Goal: Task Accomplishment & Management: Use online tool/utility

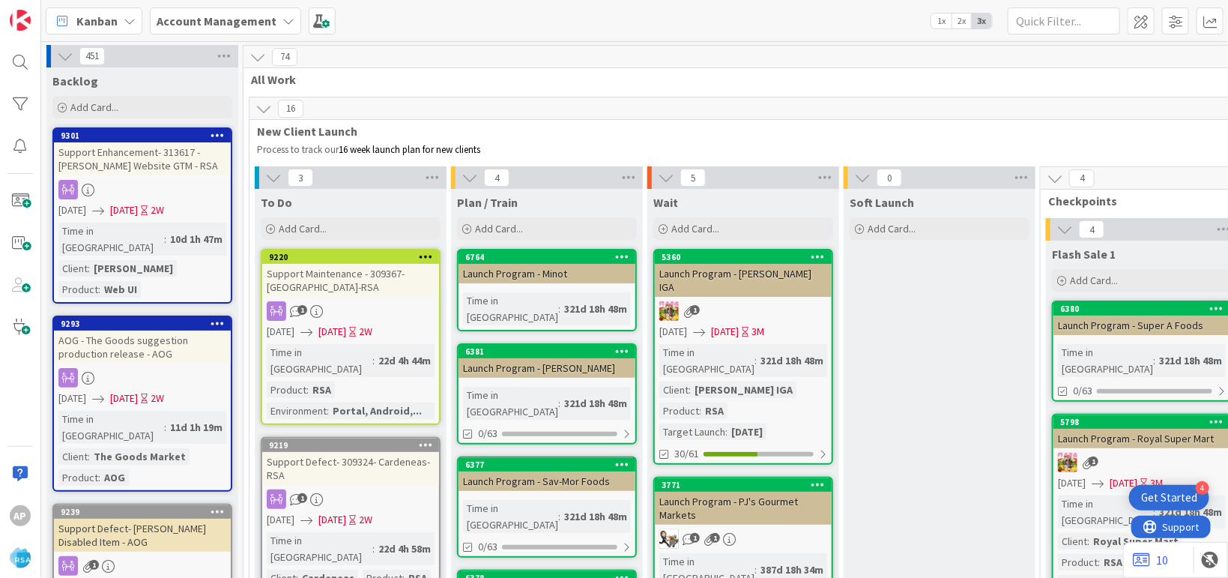
scroll to position [3105, 0]
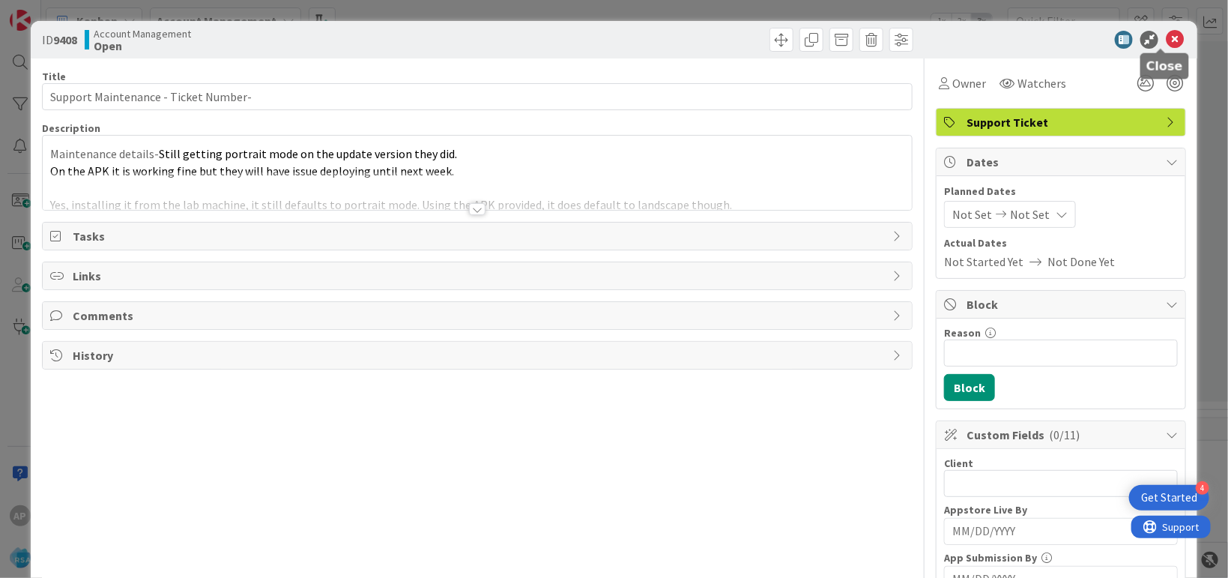
click at [1166, 32] on icon at bounding box center [1175, 40] width 18 height 18
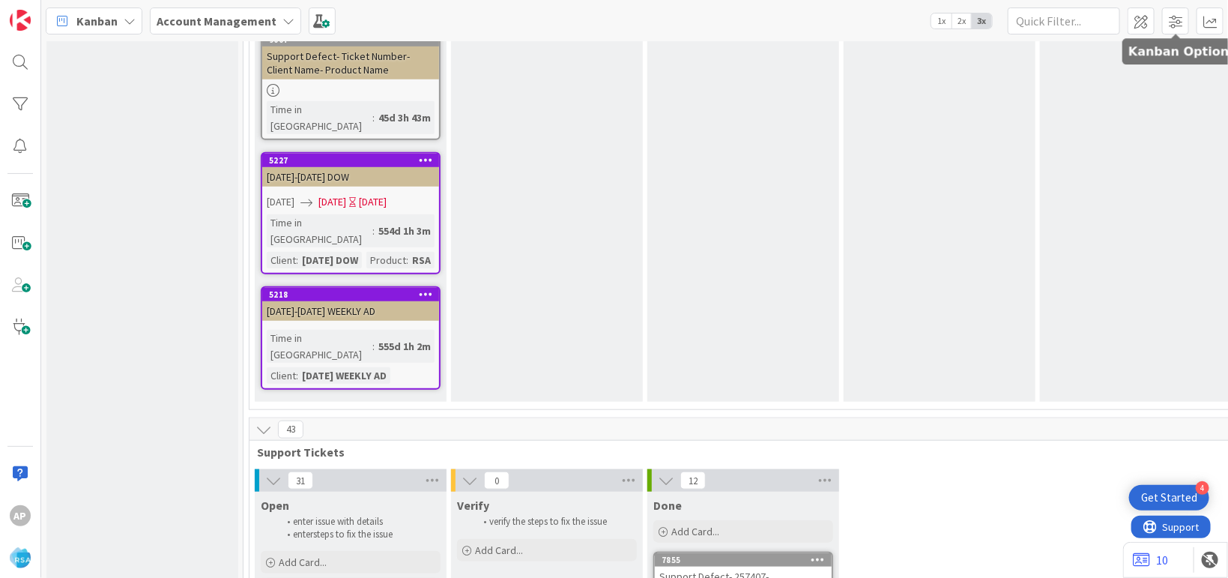
click at [336, 551] on div "Add Card..." at bounding box center [351, 562] width 180 height 22
type textarea "x"
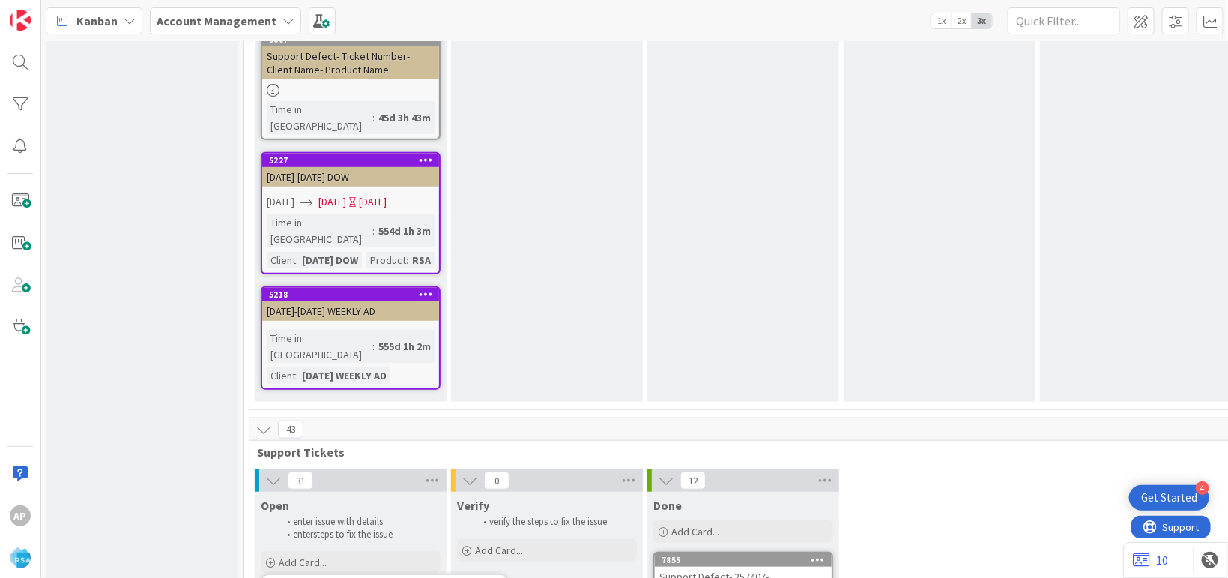
type textarea "Support Maintenance - Ticket Num-"
type textarea "x"
type textarea "Support Maintenance - Ticket Nu-"
type textarea "x"
type textarea "Support Maintenance - Ticket N-"
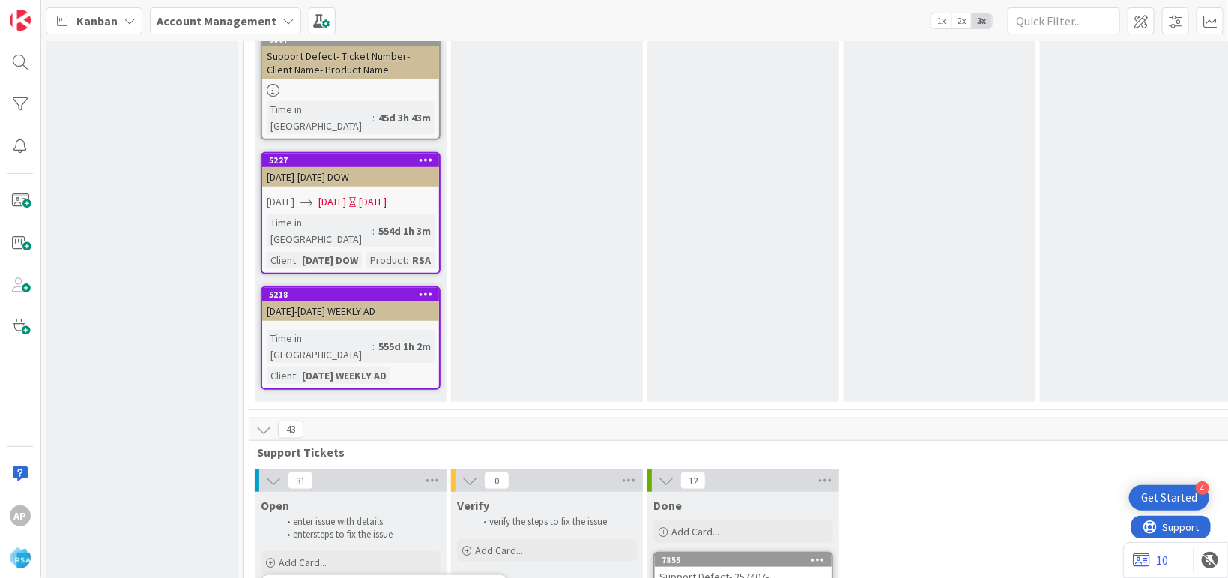
type textarea "x"
type textarea "Support Maintenance - Ticket -"
type textarea "x"
type textarea "Support Maintenance - Ticket-"
type textarea "x"
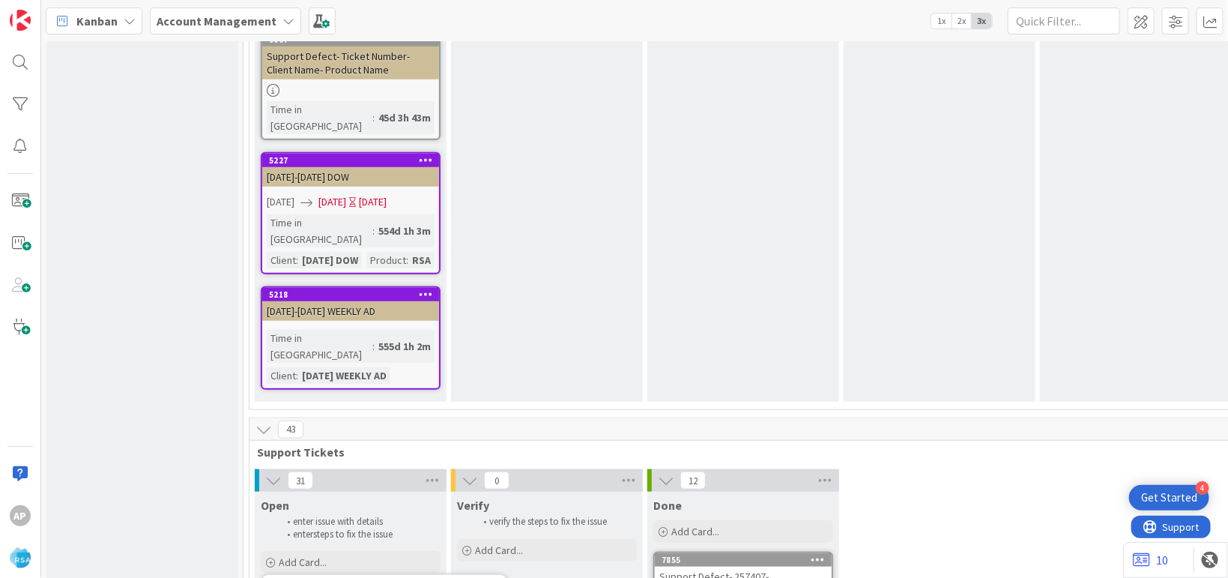
type textarea "Support Maintenance - Ticke-"
type textarea "x"
type textarea "Support Maintenance - Tick-"
type textarea "x"
type textarea "Support Maintenance - Tic-"
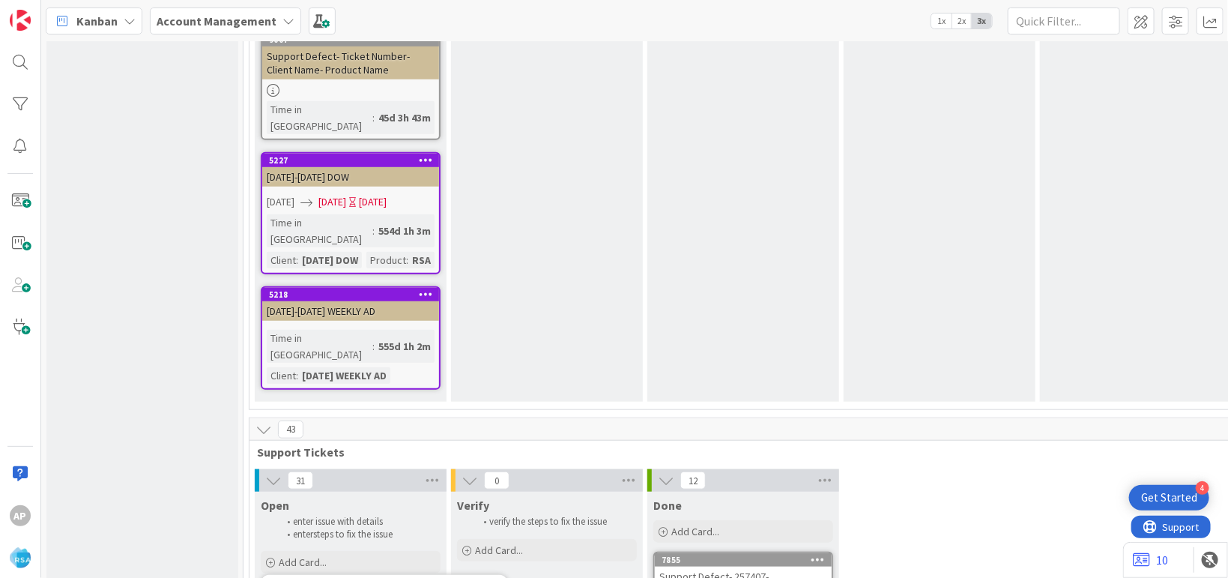
type textarea "x"
type textarea "Support Maintenance - Ti-"
type textarea "x"
type textarea "Support Maintenance - T-"
type textarea "x"
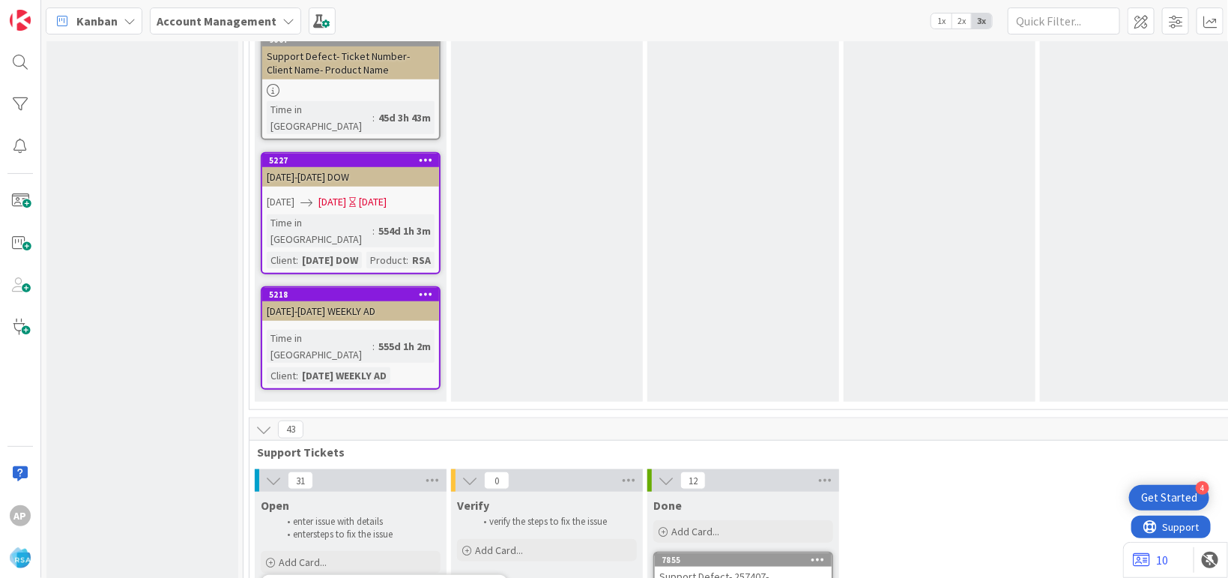
type textarea "Support Maintenance - -"
type textarea "x"
paste textarea "#317215"
type textarea "Support Maintenance - #317215-"
type textarea "x"
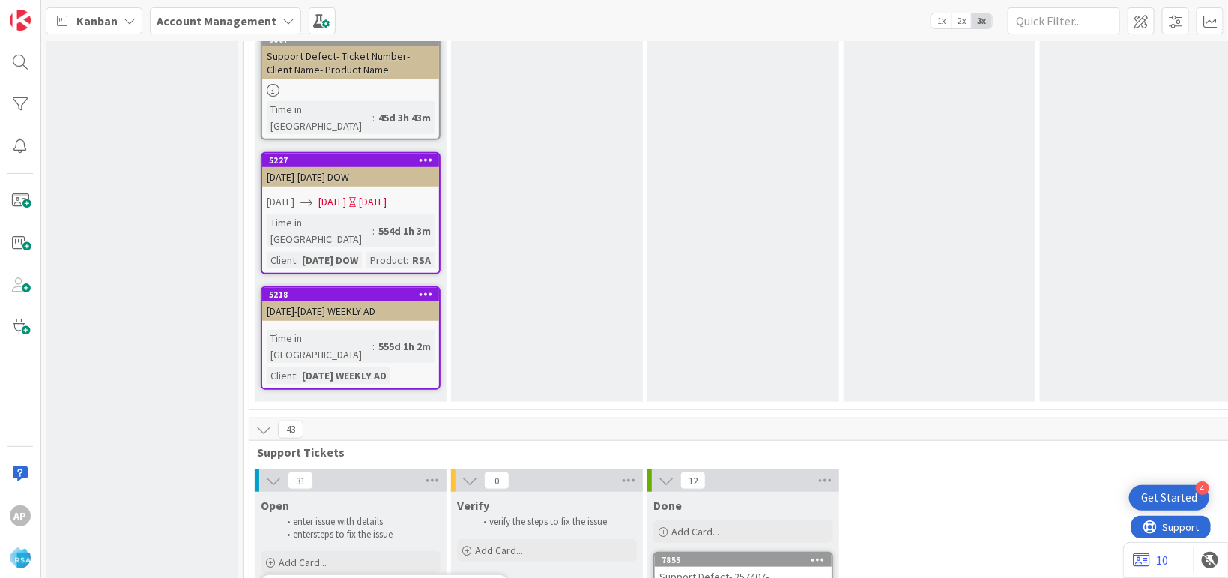
type textarea "Support Maintenance - #317215- F"
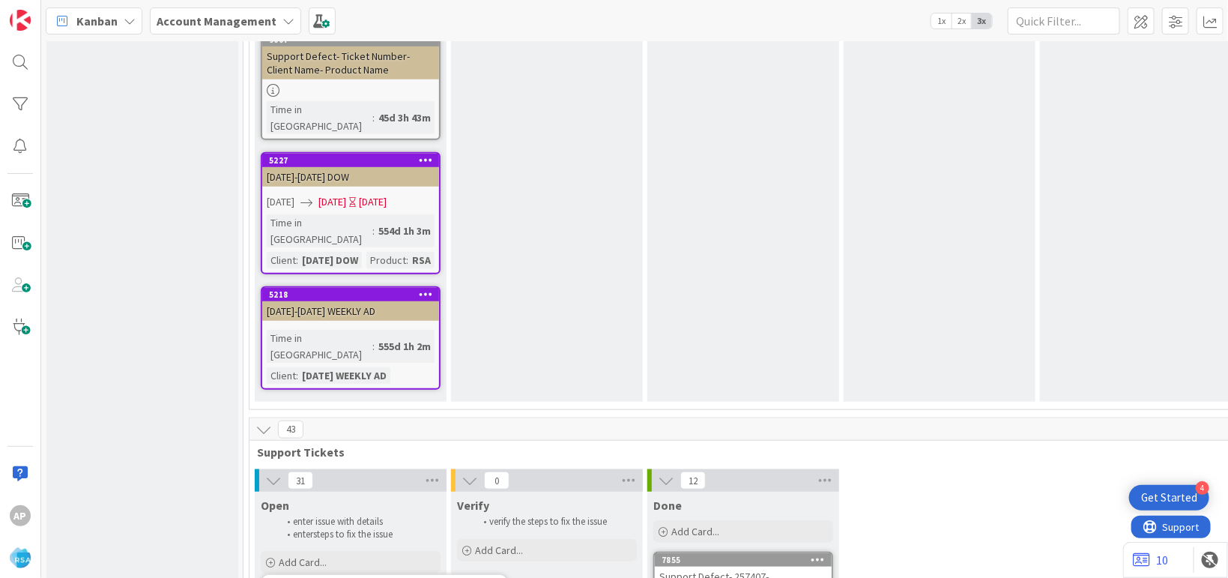
type textarea "x"
type textarea "Support Maintenance - #317215- Fr"
type textarea "x"
type textarea "Support Maintenance - #317215- Fre"
type textarea "x"
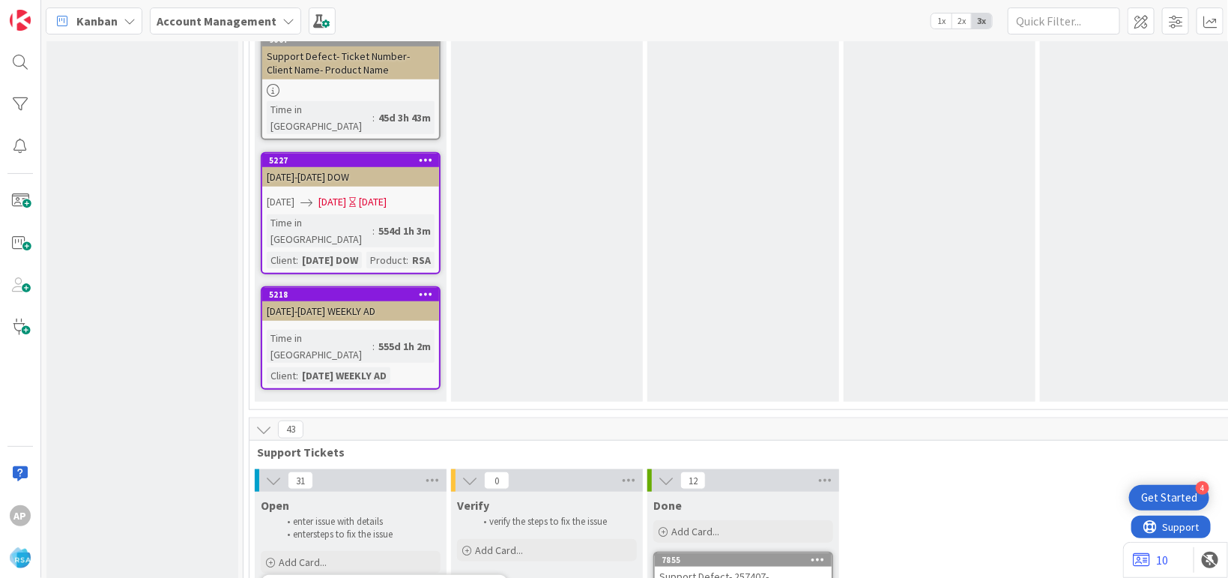
type textarea "Support Maintenance - #317215- Fres"
type textarea "x"
type textarea "Support Maintenance - #317215- Fresh"
type textarea "x"
type textarea "Support Maintenance - #317215- Fresh"
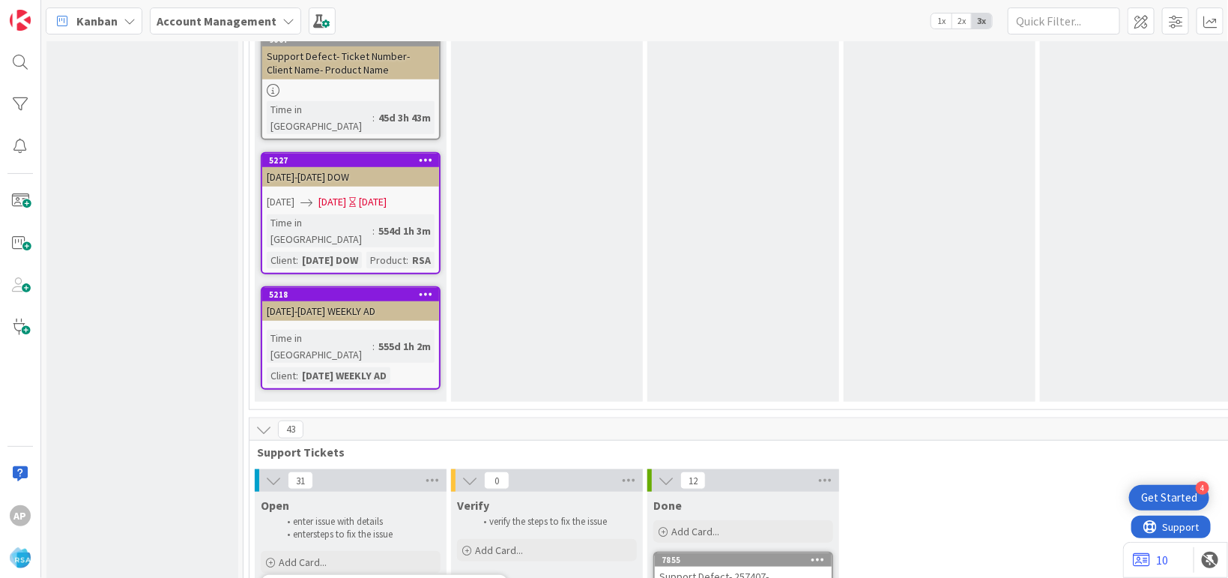
type textarea "x"
type textarea "Support Maintenance - #317215- Fresh F"
type textarea "x"
type textarea "Support Maintenance - #317215- Fresh Foods"
type textarea "x"
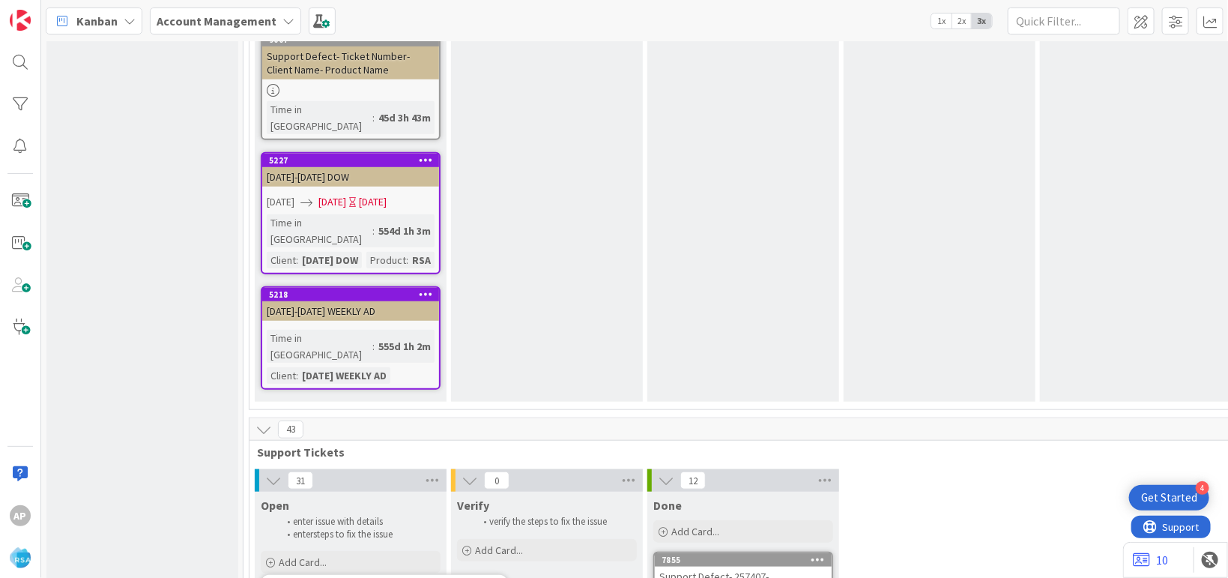
type textarea "Support Maintenance - #317215- Fresh Foods"
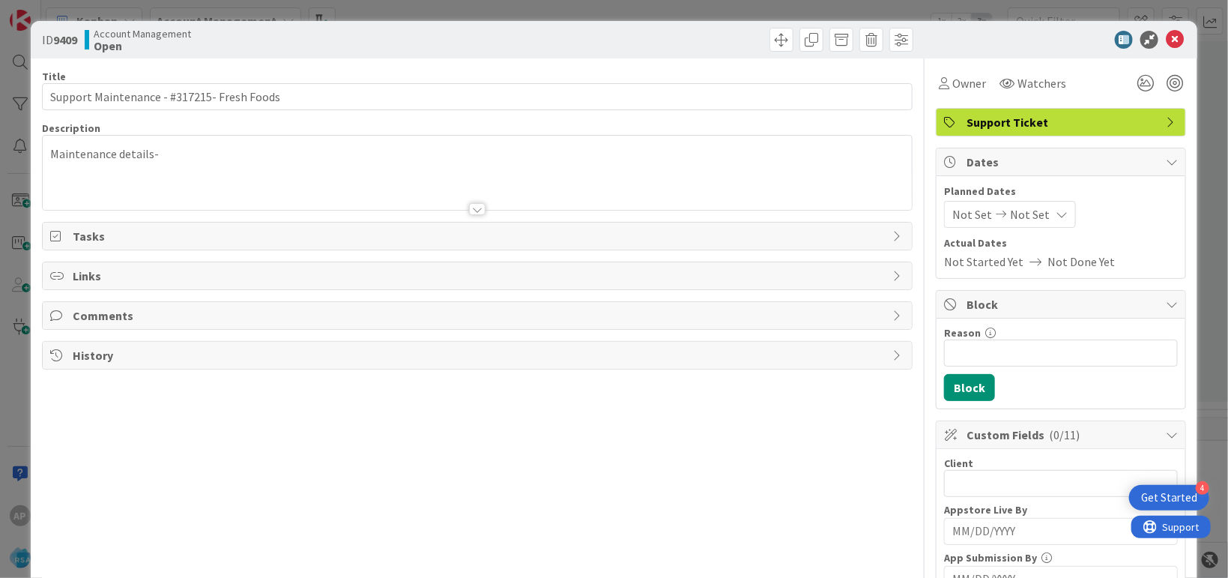
click at [270, 184] on div at bounding box center [477, 191] width 869 height 38
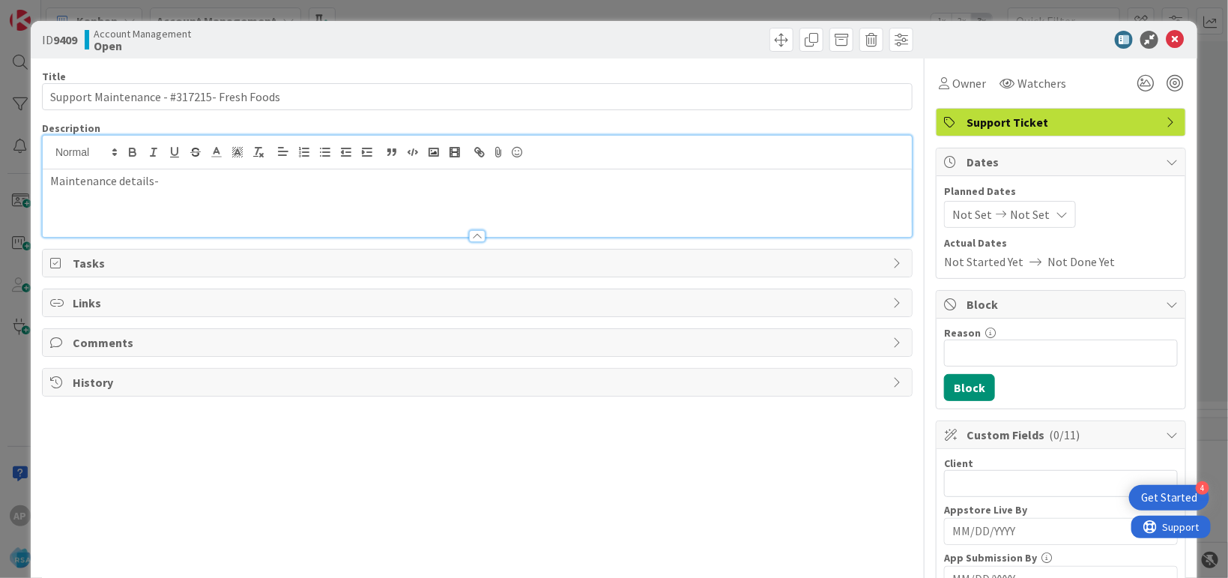
click at [180, 179] on p "Maintenance details-" at bounding box center [477, 180] width 854 height 17
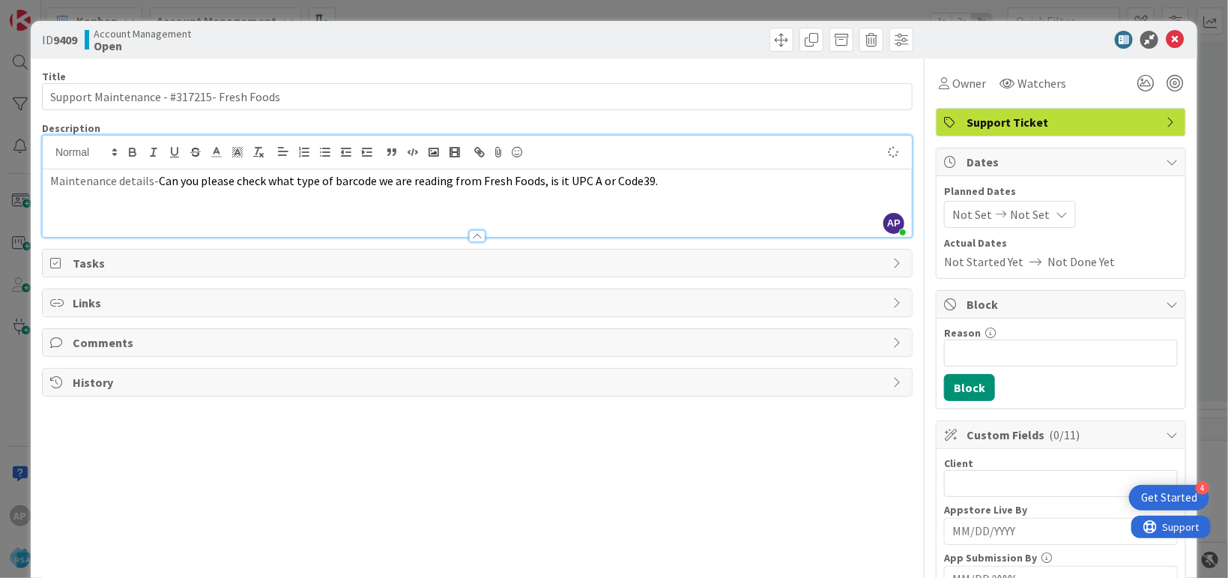
click at [963, 217] on span "Not Set" at bounding box center [972, 214] width 40 height 18
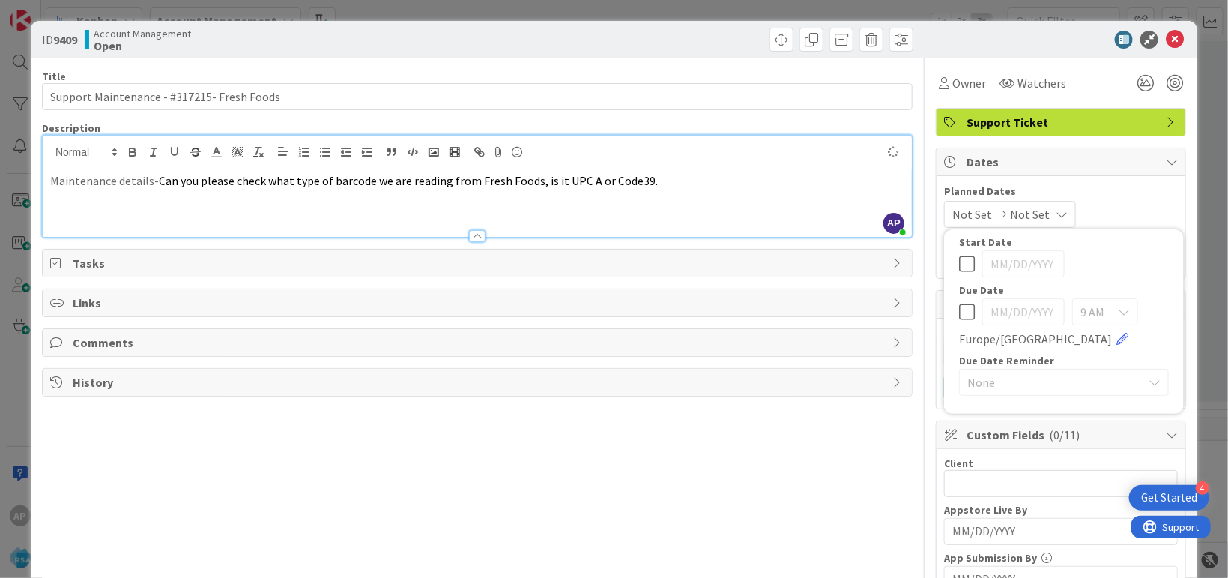
click at [954, 223] on span "Not Set" at bounding box center [972, 214] width 40 height 18
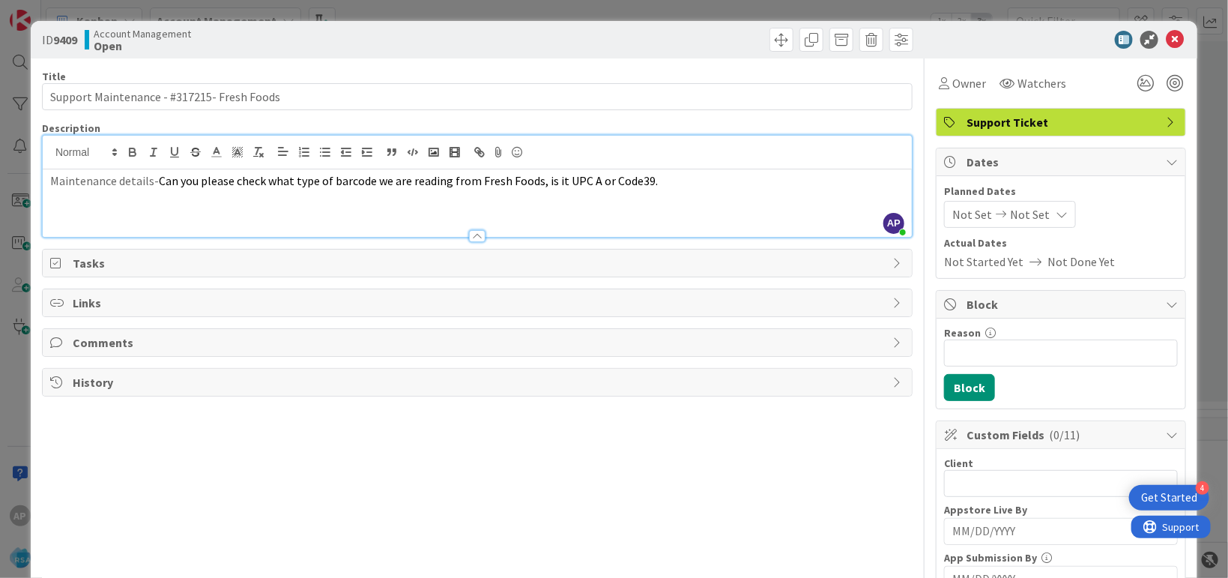
click at [952, 220] on span "Not Set" at bounding box center [972, 214] width 40 height 18
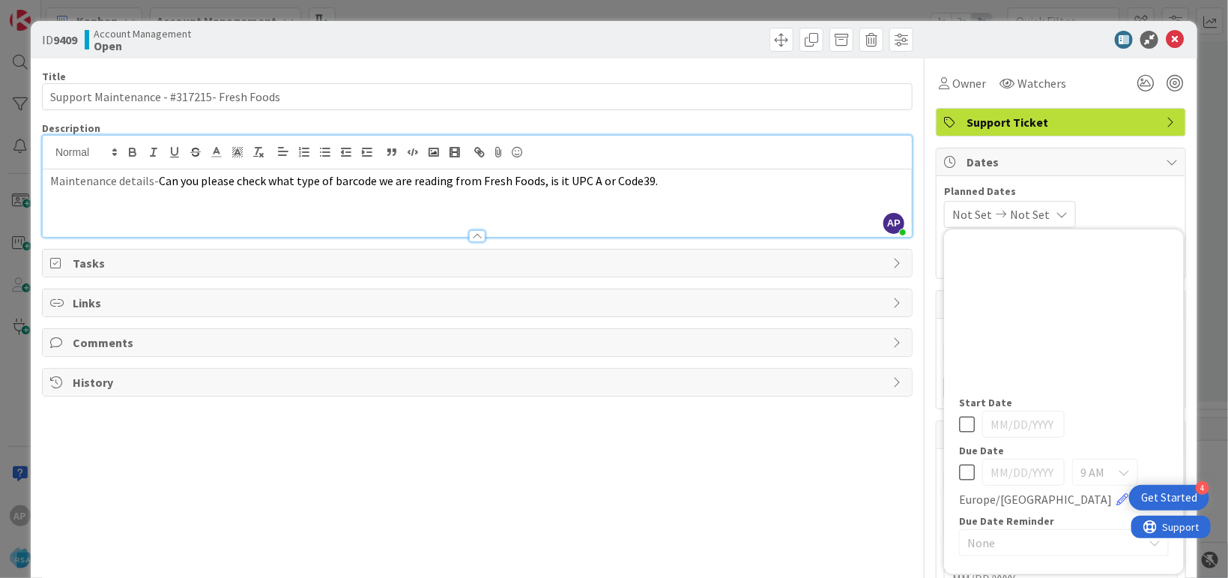
click at [1005, 327] on div "Su Mo Tu We Th Fr Sa [DATE] 1 2 3 4 5 6 7 8 9 10 11 12 13 14 15 16 17 18 19 20 …" at bounding box center [1064, 317] width 240 height 160
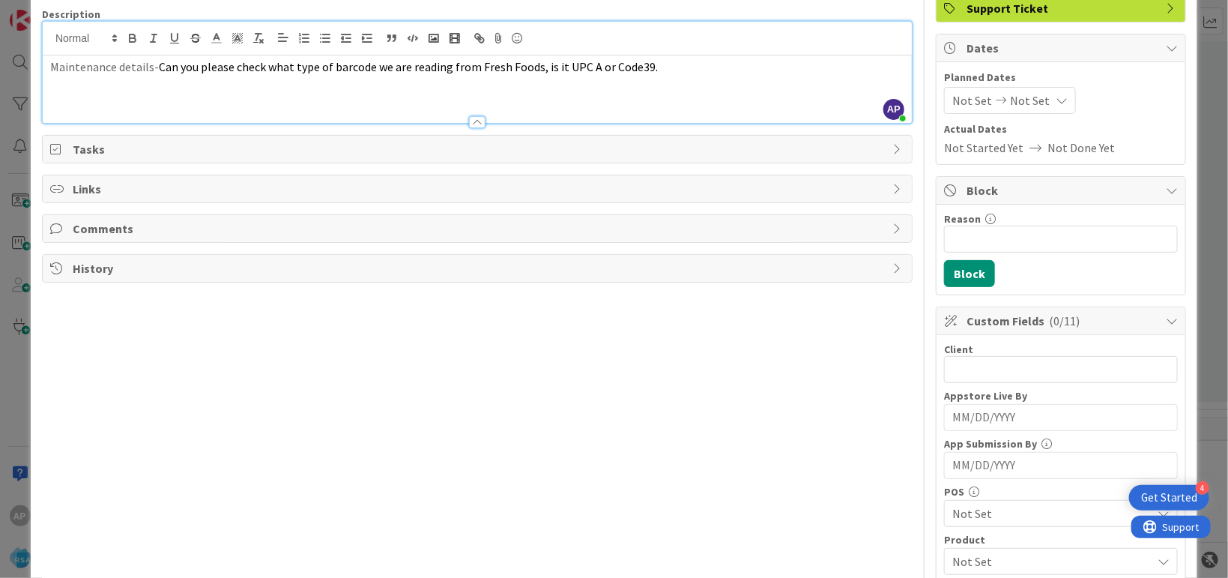
scroll to position [91, 0]
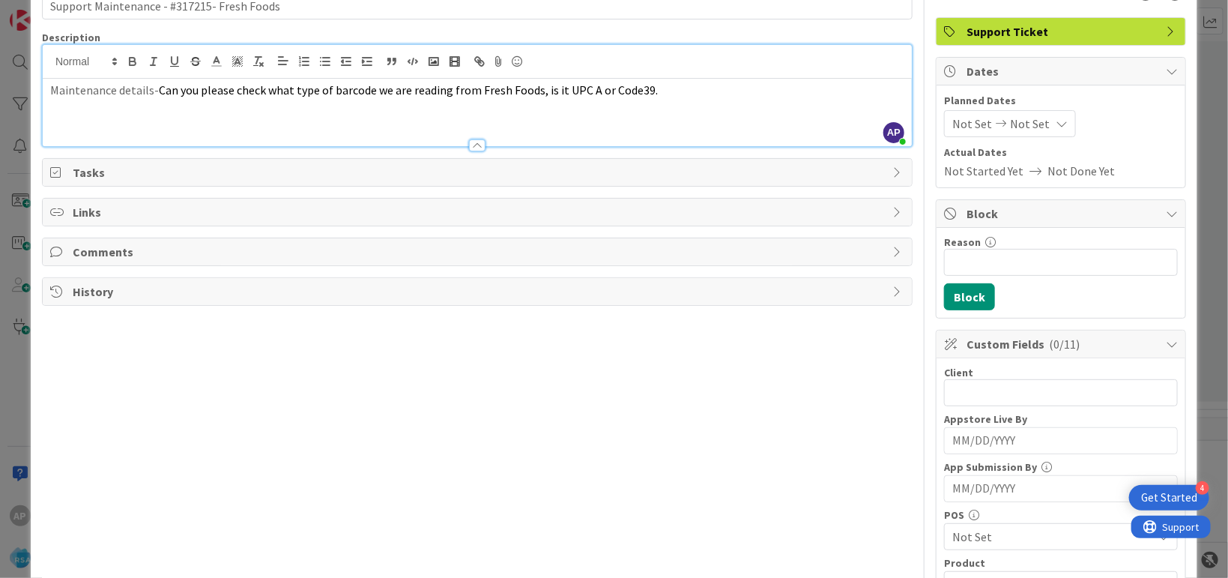
click at [952, 118] on span "Not Set" at bounding box center [972, 124] width 40 height 18
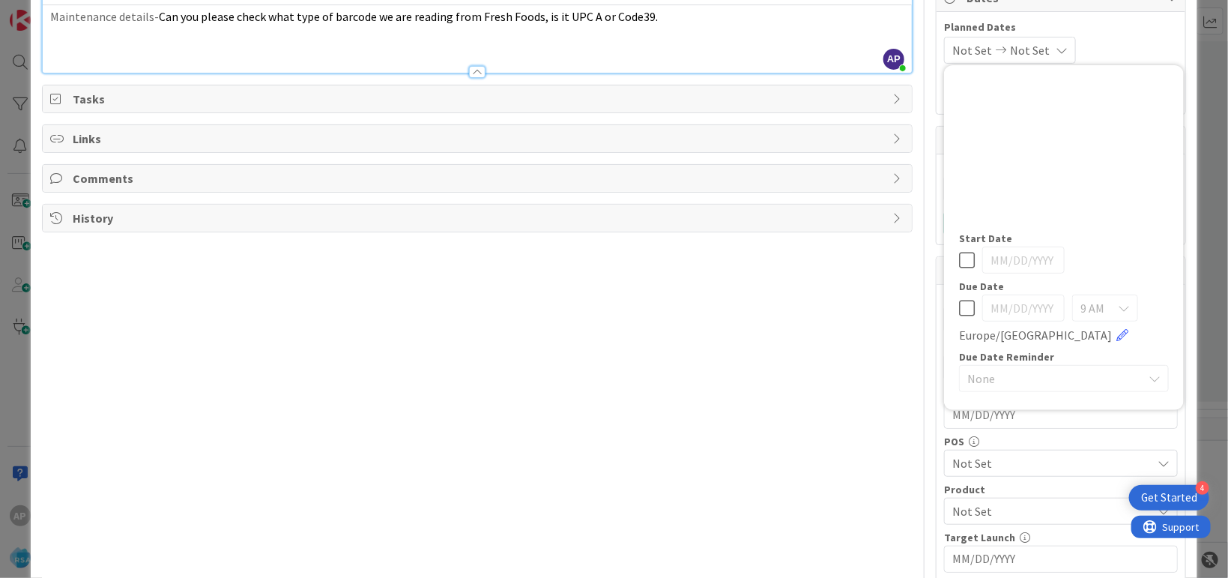
scroll to position [365, 0]
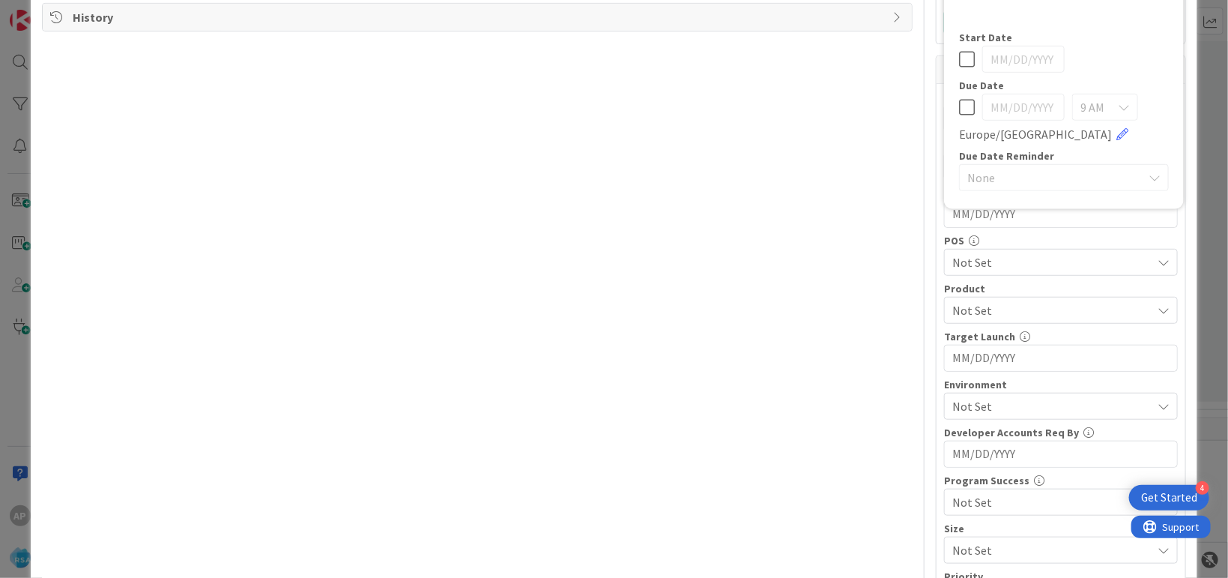
click at [1011, 297] on div "Not Set" at bounding box center [1061, 310] width 234 height 27
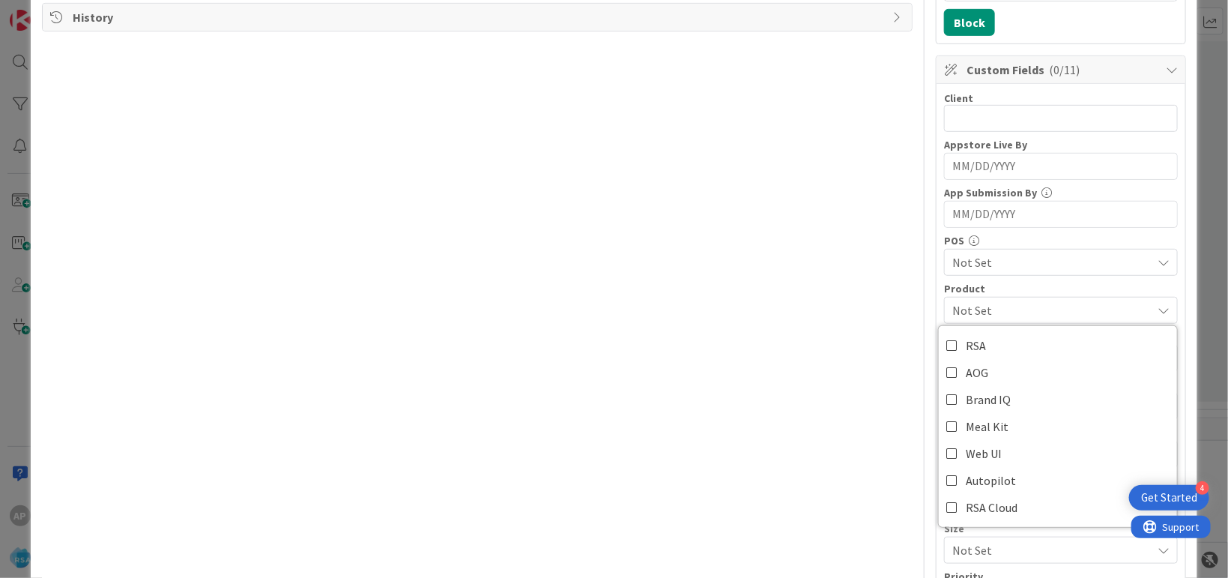
click at [1001, 268] on span "Not Set" at bounding box center [1051, 262] width 199 height 18
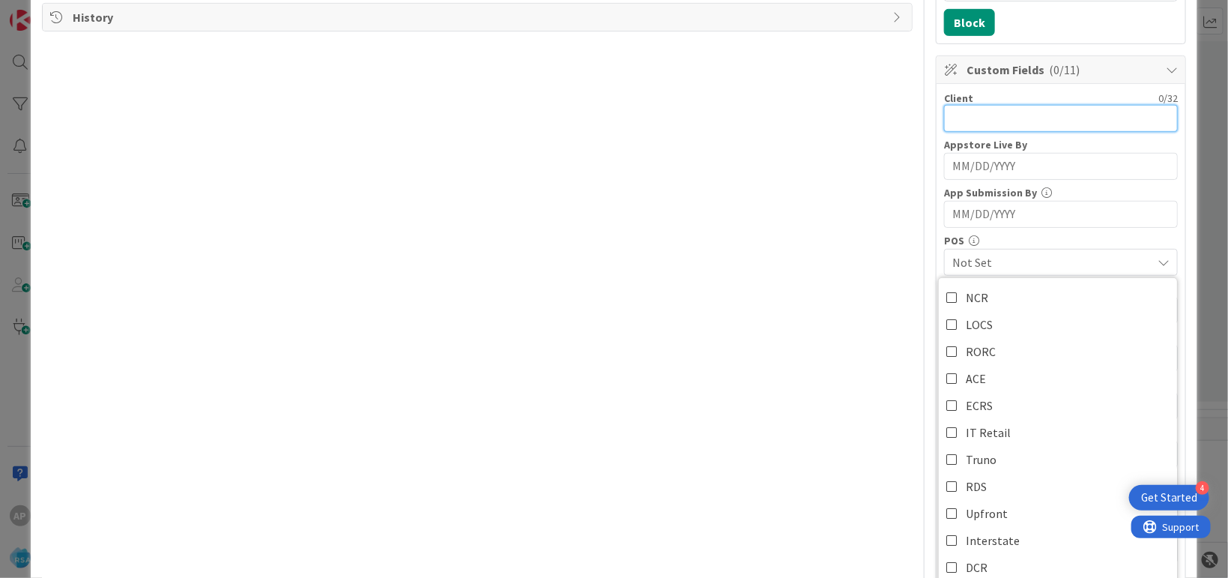
click at [984, 116] on input "text" at bounding box center [1061, 118] width 234 height 27
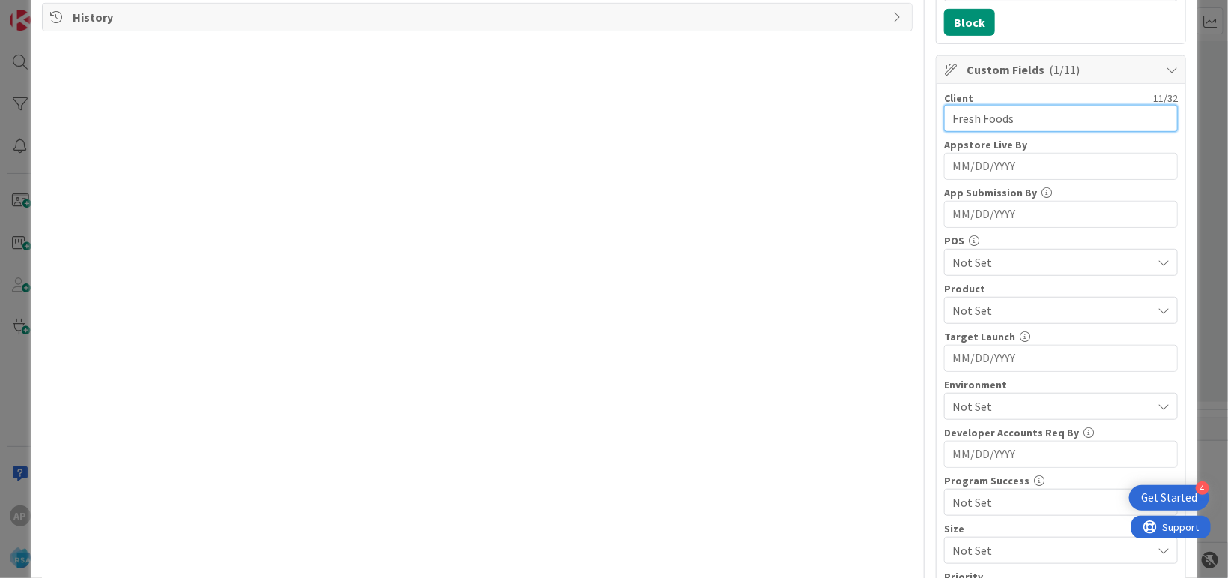
type input "Fresh Foods"
click at [955, 316] on span "Not Set" at bounding box center [1051, 310] width 199 height 18
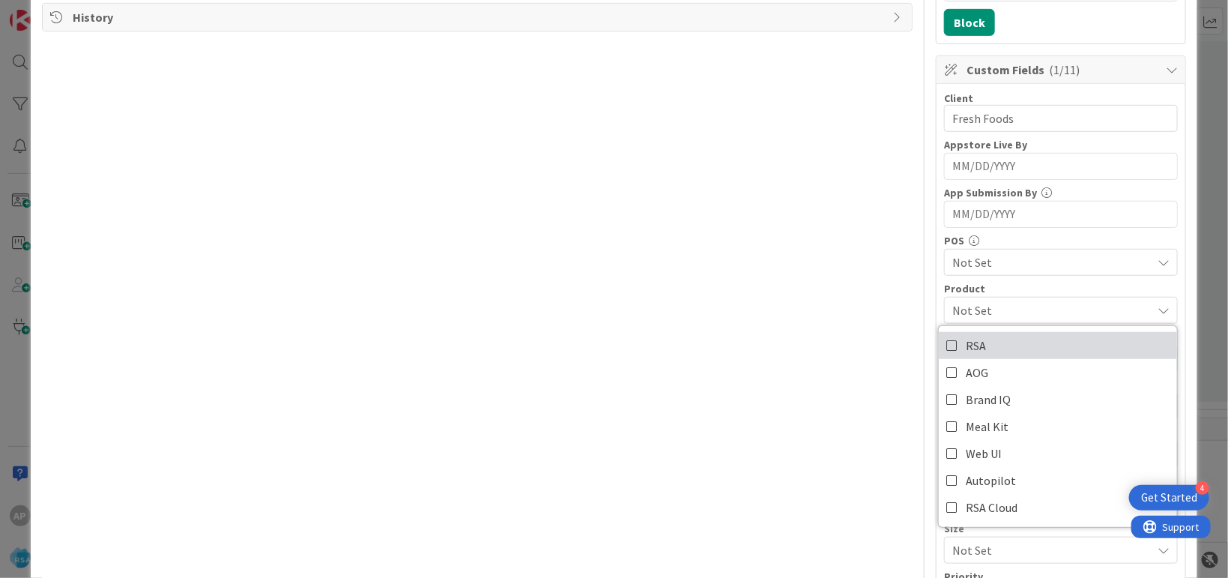
click at [969, 338] on span "RSA" at bounding box center [976, 345] width 20 height 22
click at [805, 327] on div "Title 42 / 128 Support Maintenance - #317215- Fresh Foods Description AP [PERSO…" at bounding box center [477, 242] width 871 height 1097
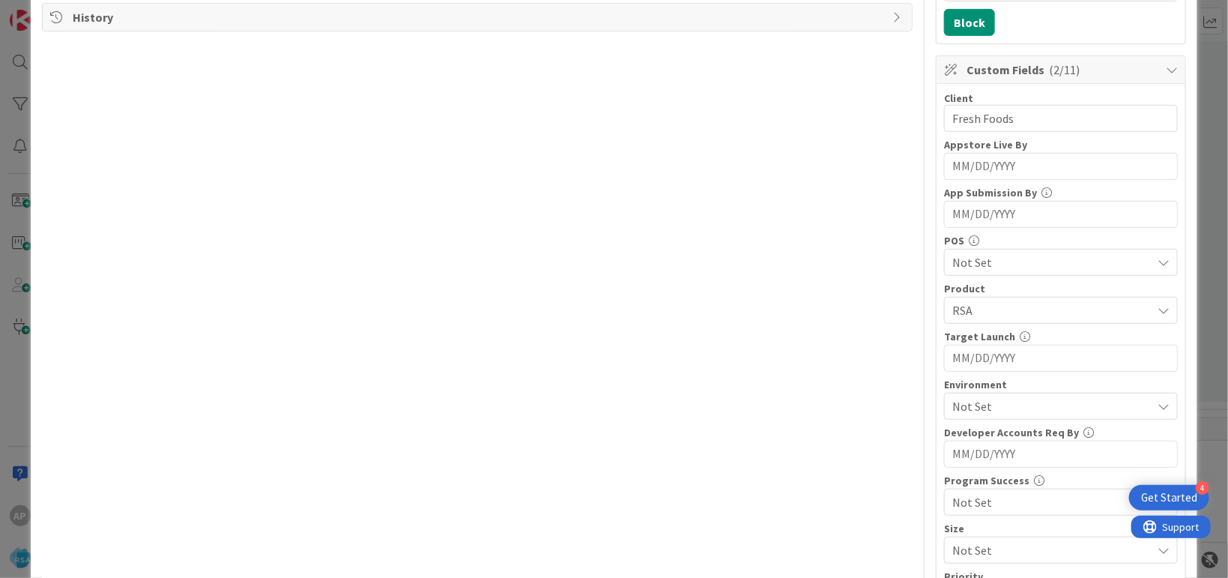
click at [996, 402] on span "Not Set" at bounding box center [1051, 406] width 199 height 18
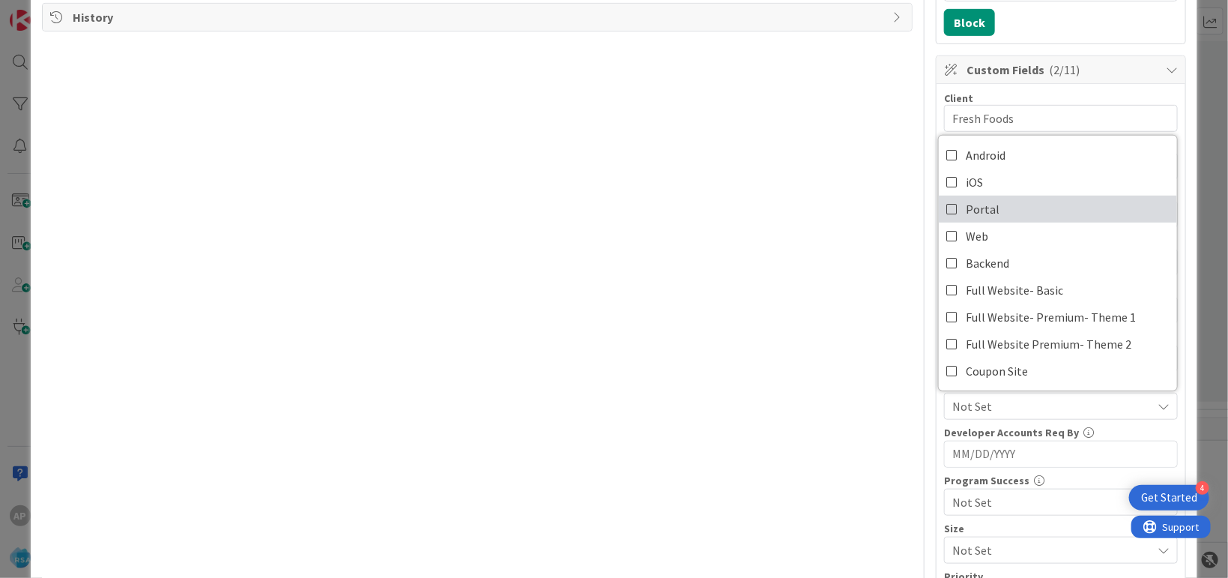
click at [1007, 201] on link "Portal" at bounding box center [1058, 209] width 238 height 27
click at [557, 196] on div "Title 42 / 128 Support Maintenance - #317215- Fresh Foods Description AP [PERSO…" at bounding box center [477, 242] width 871 height 1097
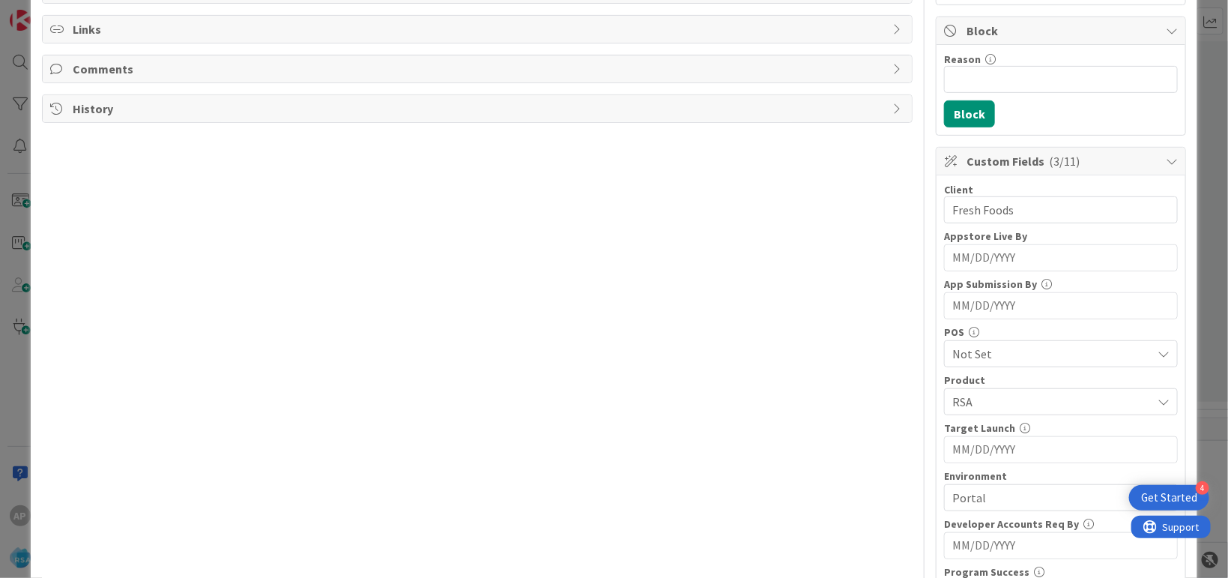
scroll to position [0, 0]
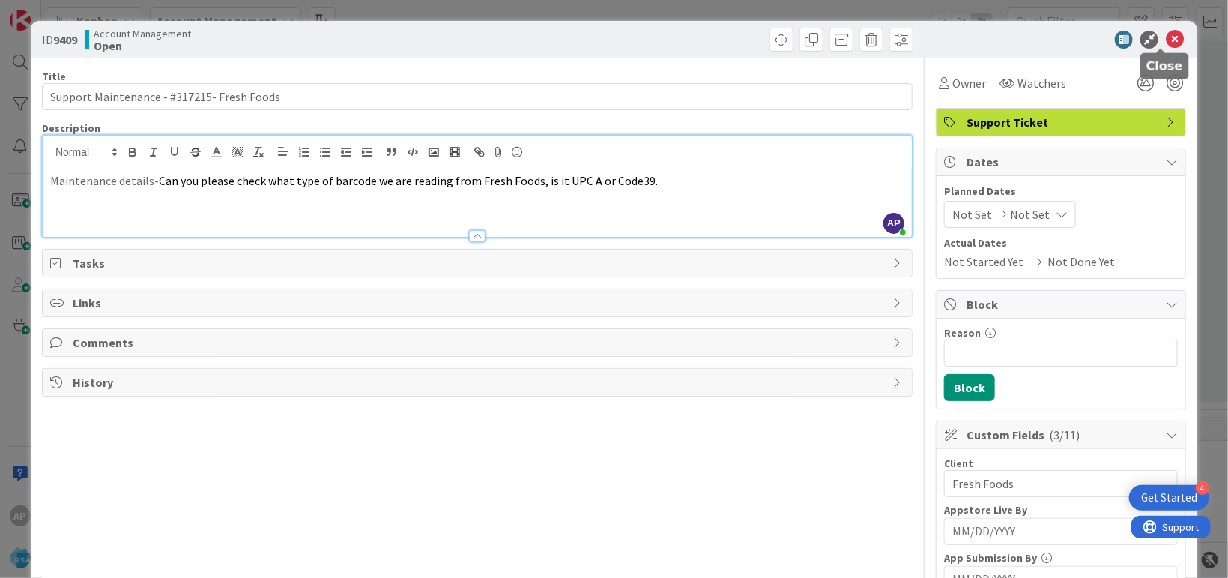
click at [1166, 35] on icon at bounding box center [1175, 40] width 18 height 18
